Goal: Task Accomplishment & Management: Complete application form

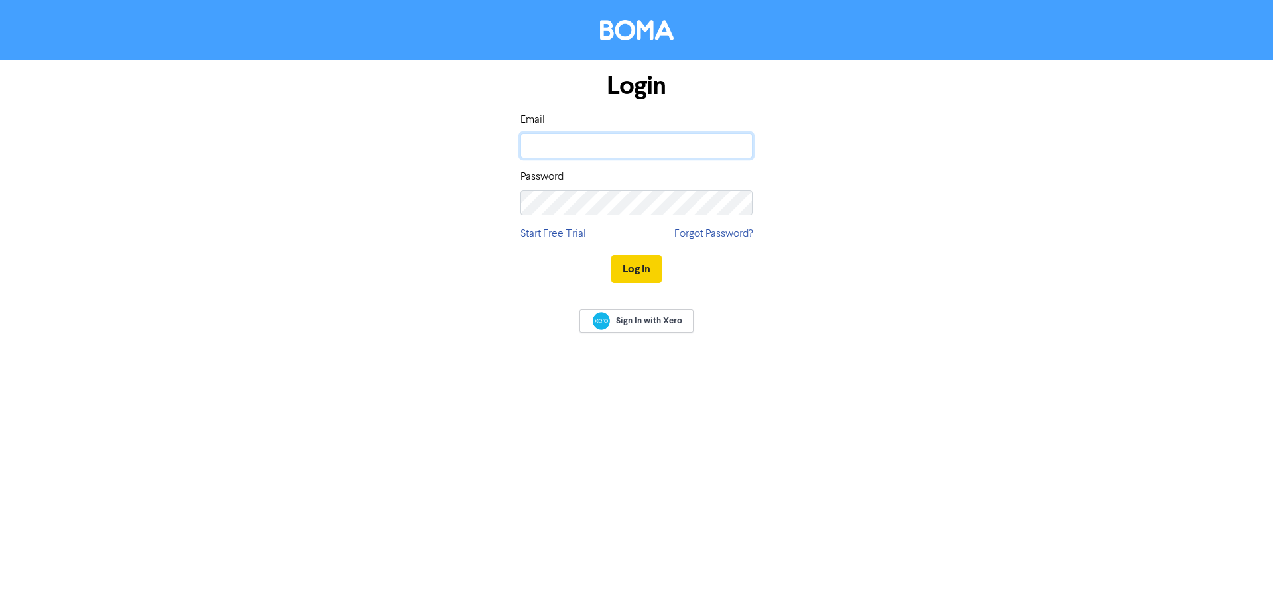
type input "[PERSON_NAME][EMAIL_ADDRESS][DOMAIN_NAME]"
click at [632, 276] on button "Log In" at bounding box center [636, 269] width 50 height 28
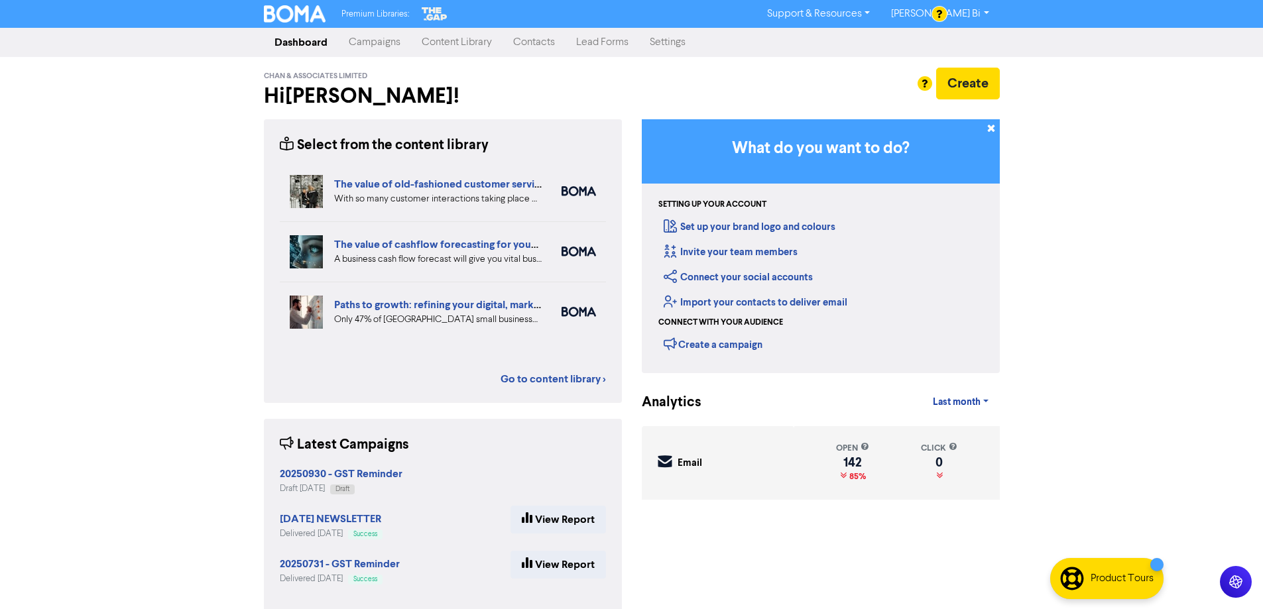
click at [548, 48] on link "Contacts" at bounding box center [534, 42] width 63 height 27
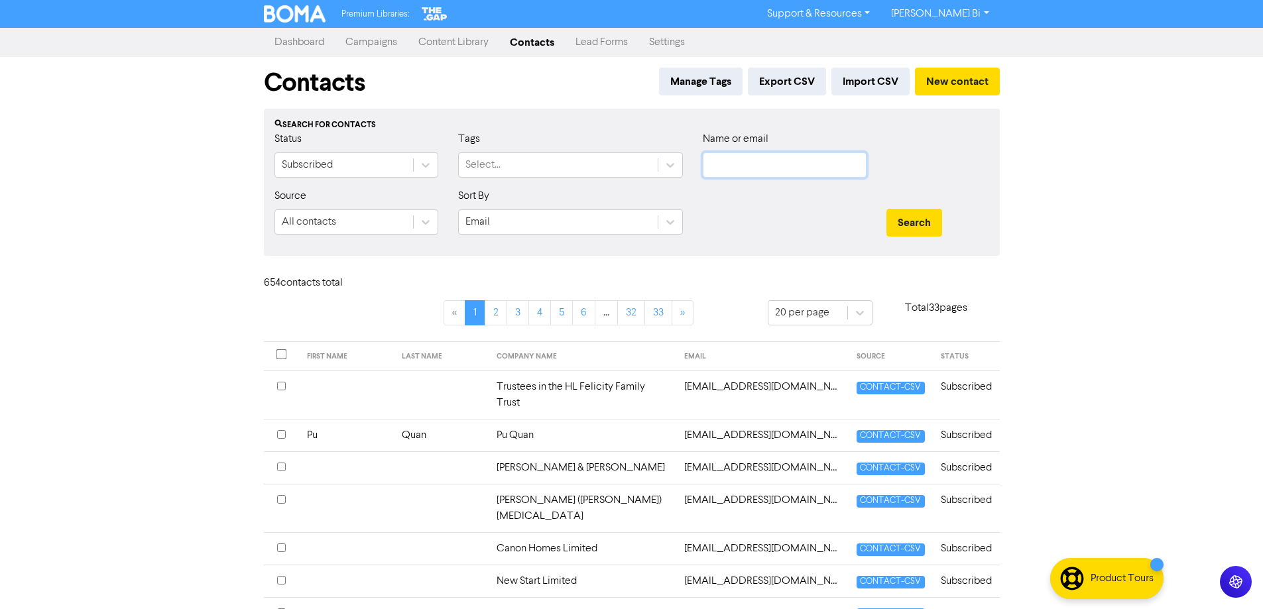
click at [770, 166] on input "text" at bounding box center [785, 164] width 164 height 25
paste input "[EMAIL_ADDRESS][DOMAIN_NAME]"
type input "[EMAIL_ADDRESS][DOMAIN_NAME]"
click at [898, 213] on button "Search" at bounding box center [914, 223] width 56 height 28
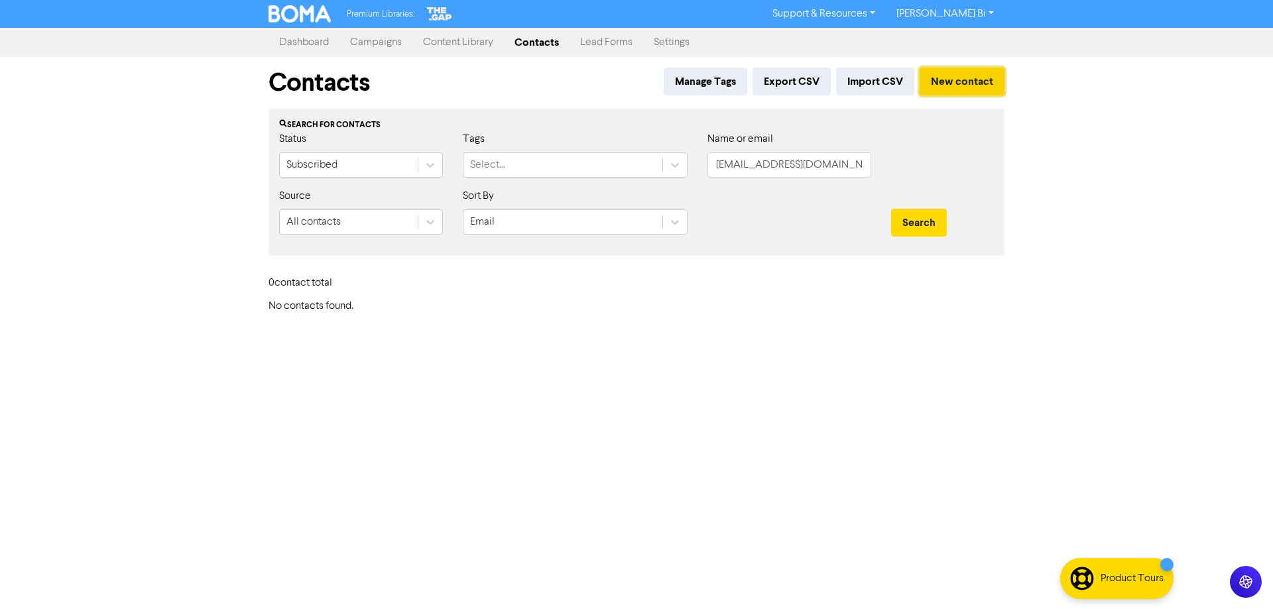
click at [943, 82] on button "New contact" at bounding box center [962, 82] width 85 height 28
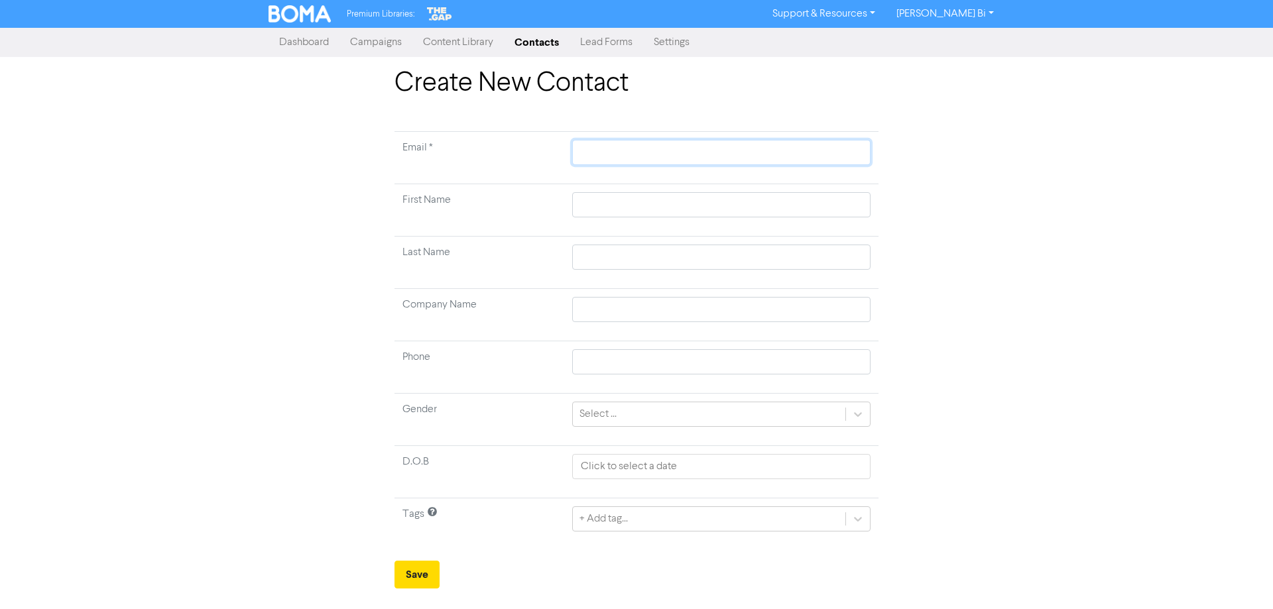
click at [590, 150] on input "text" at bounding box center [721, 152] width 298 height 25
paste input "[EMAIL_ADDRESS][DOMAIN_NAME]"
type input "[EMAIL_ADDRESS][DOMAIN_NAME]"
click at [601, 209] on input "text" at bounding box center [721, 204] width 298 height 25
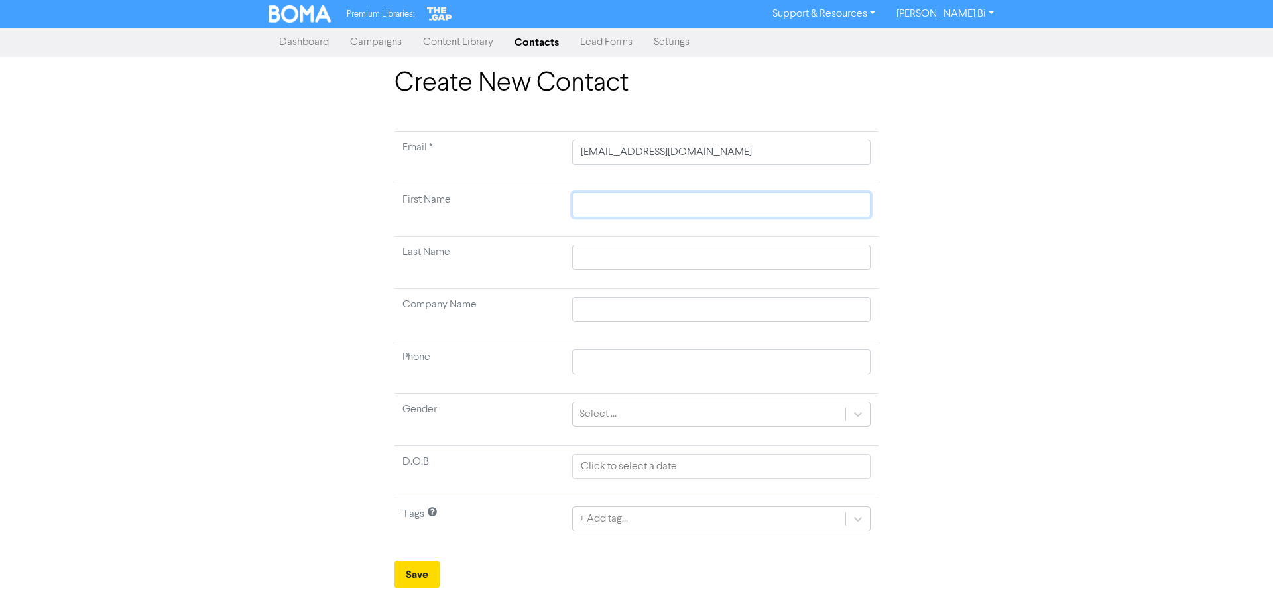
paste input "Lakyoung [PERSON_NAME]"
type input "Lakyoung [PERSON_NAME]"
click at [630, 202] on input "Lakyoung [PERSON_NAME]" at bounding box center [721, 204] width 298 height 25
type input "Lakyoung"
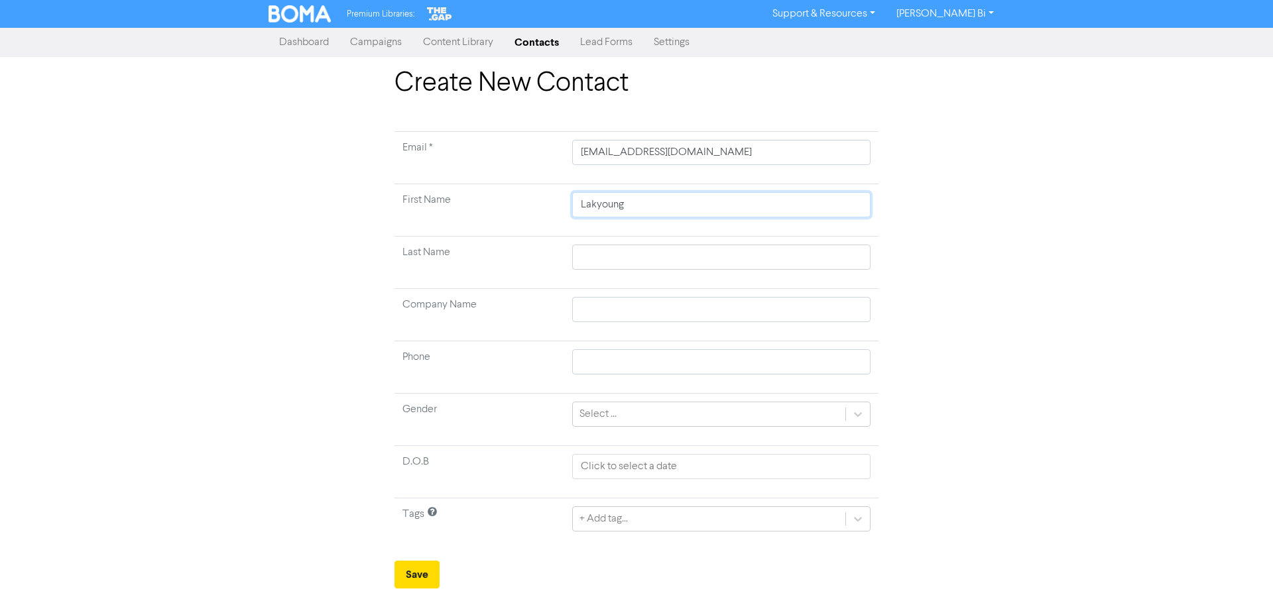
type input "Lakyoung"
click at [609, 254] on input "text" at bounding box center [721, 257] width 298 height 25
paste input "[PERSON_NAME]"
type input "[PERSON_NAME]"
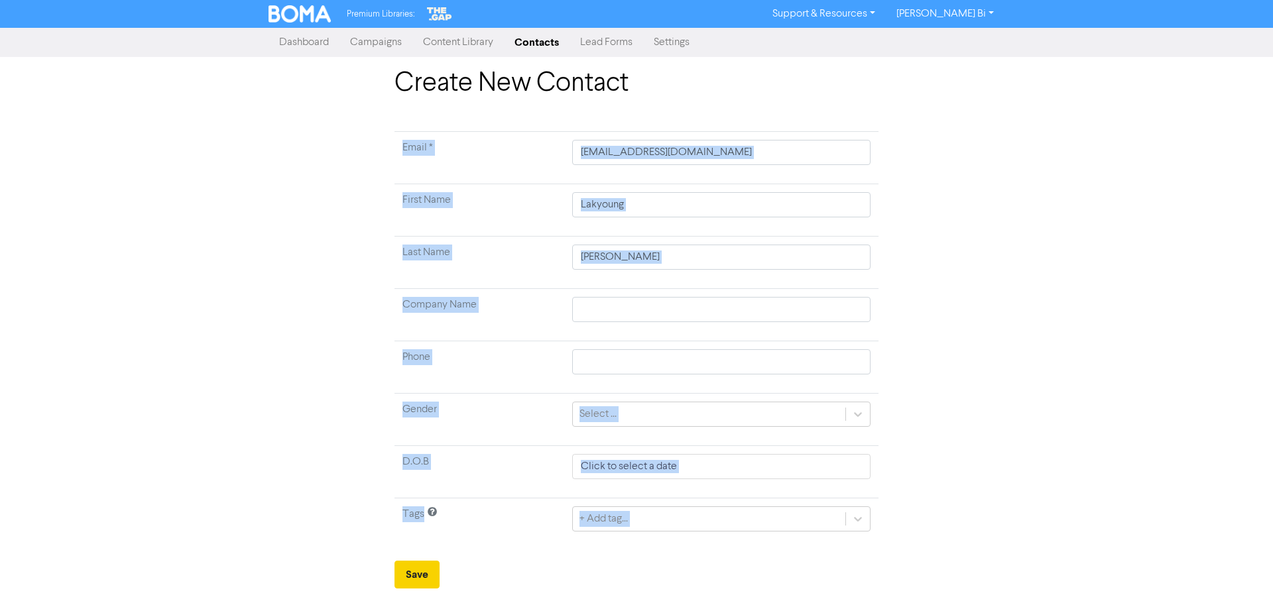
click at [428, 562] on form "Email * [EMAIL_ADDRESS][DOMAIN_NAME] First Name Lakyoung Last Name [PERSON_NAME…" at bounding box center [636, 359] width 484 height 457
click at [429, 575] on button "Save" at bounding box center [416, 575] width 45 height 28
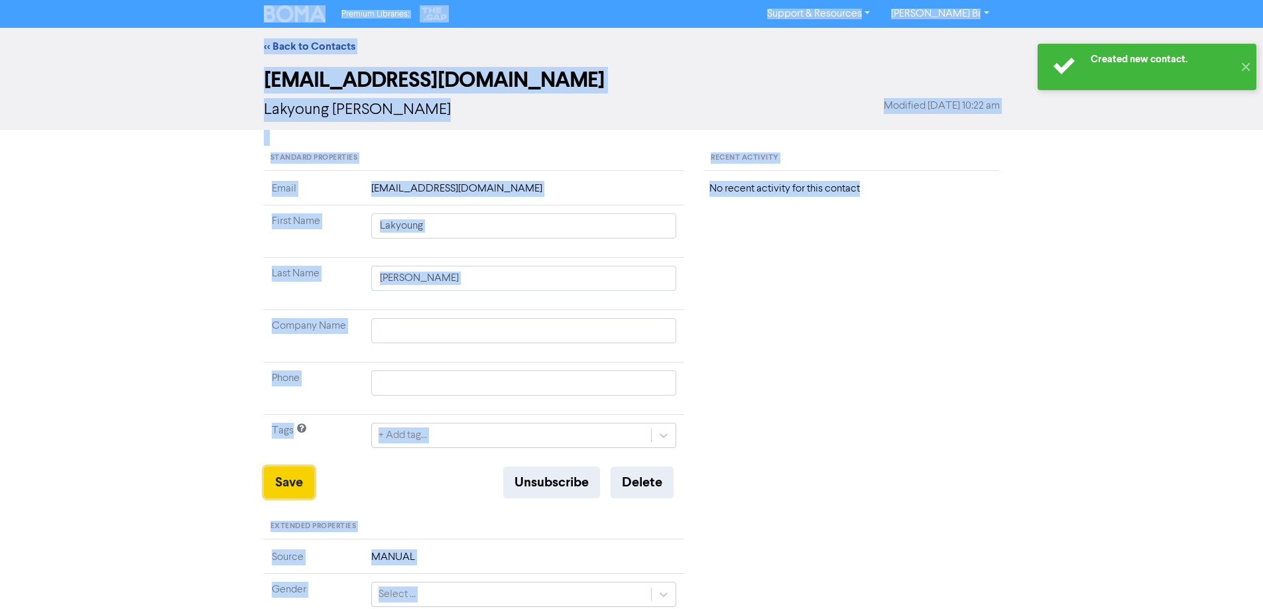
click at [284, 485] on button "Save" at bounding box center [289, 483] width 50 height 32
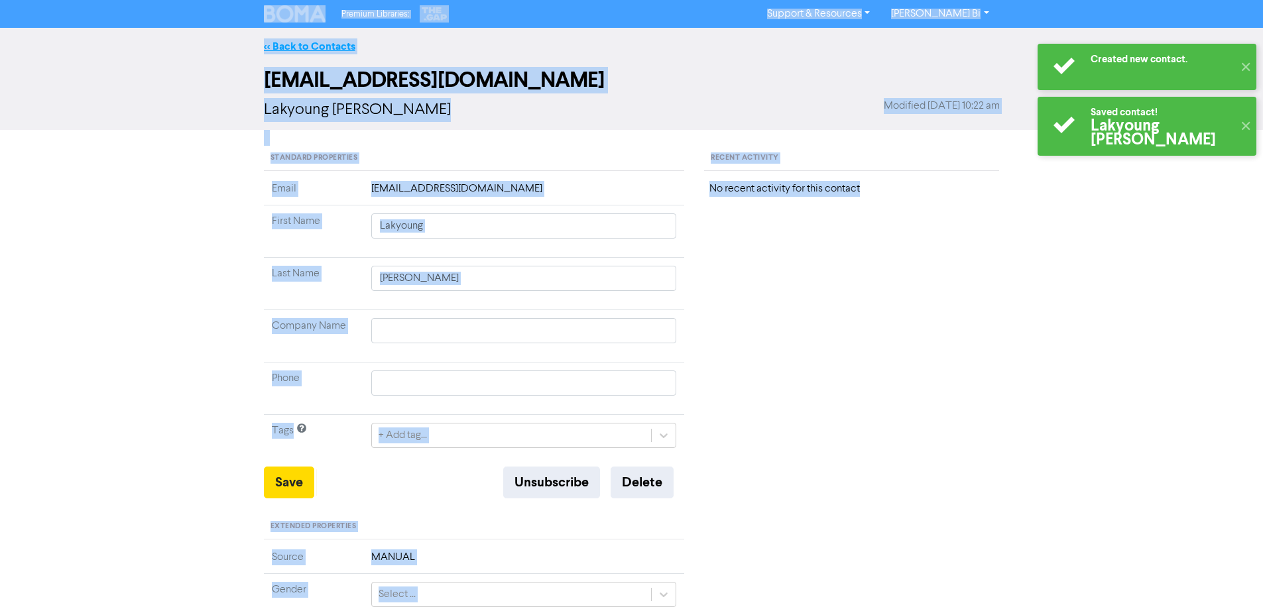
click at [300, 48] on link "<< Back to Contacts" at bounding box center [309, 46] width 91 height 13
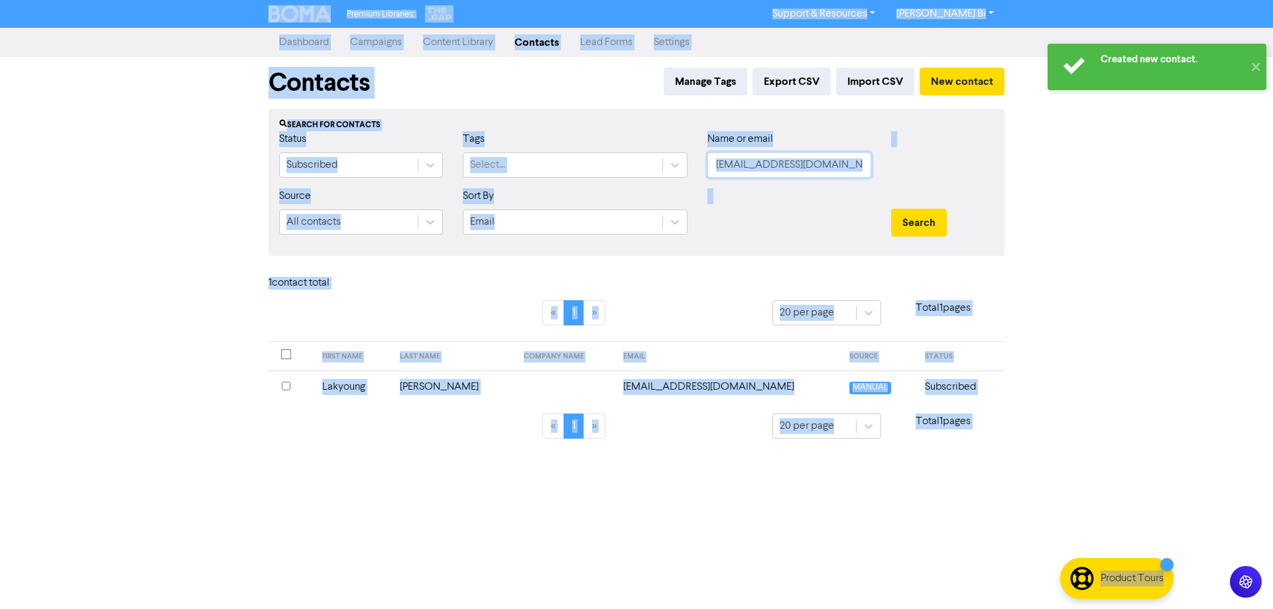
click at [815, 172] on input "[EMAIL_ADDRESS][DOMAIN_NAME]" at bounding box center [789, 164] width 164 height 25
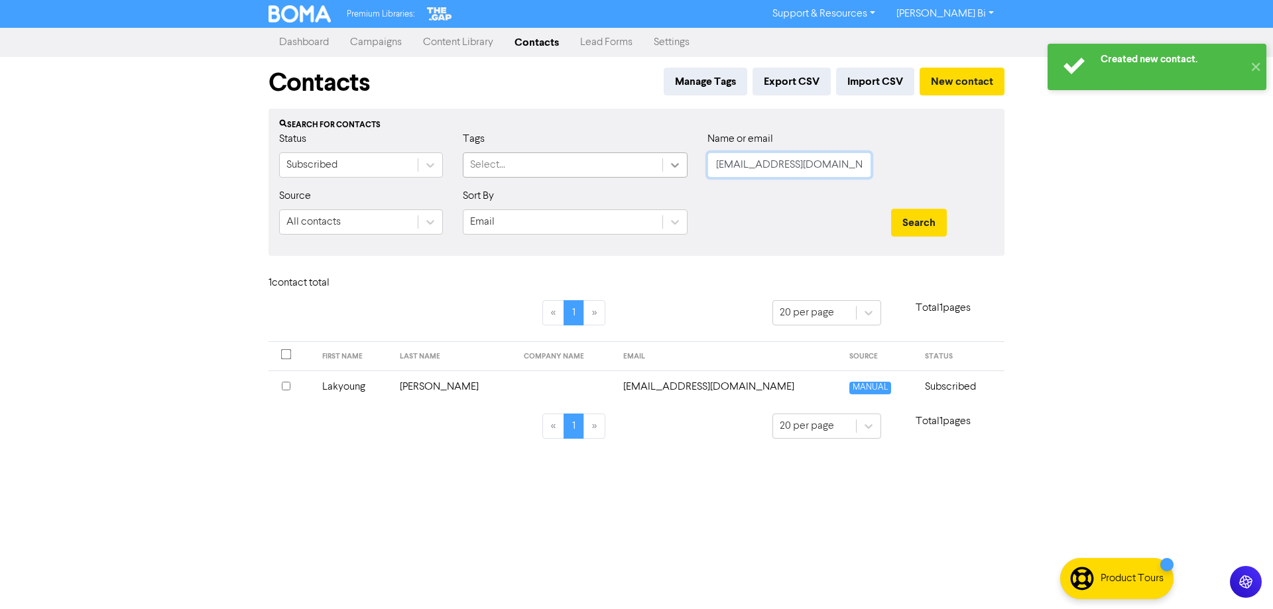
drag, startPoint x: 827, startPoint y: 169, endPoint x: 677, endPoint y: 160, distance: 150.1
click at [678, 158] on div "Status Subscribed Tags Select... Name or email [EMAIL_ADDRESS][DOMAIN_NAME]" at bounding box center [636, 159] width 735 height 57
click at [891, 209] on button "Search" at bounding box center [919, 223] width 56 height 28
